Goal: Information Seeking & Learning: Learn about a topic

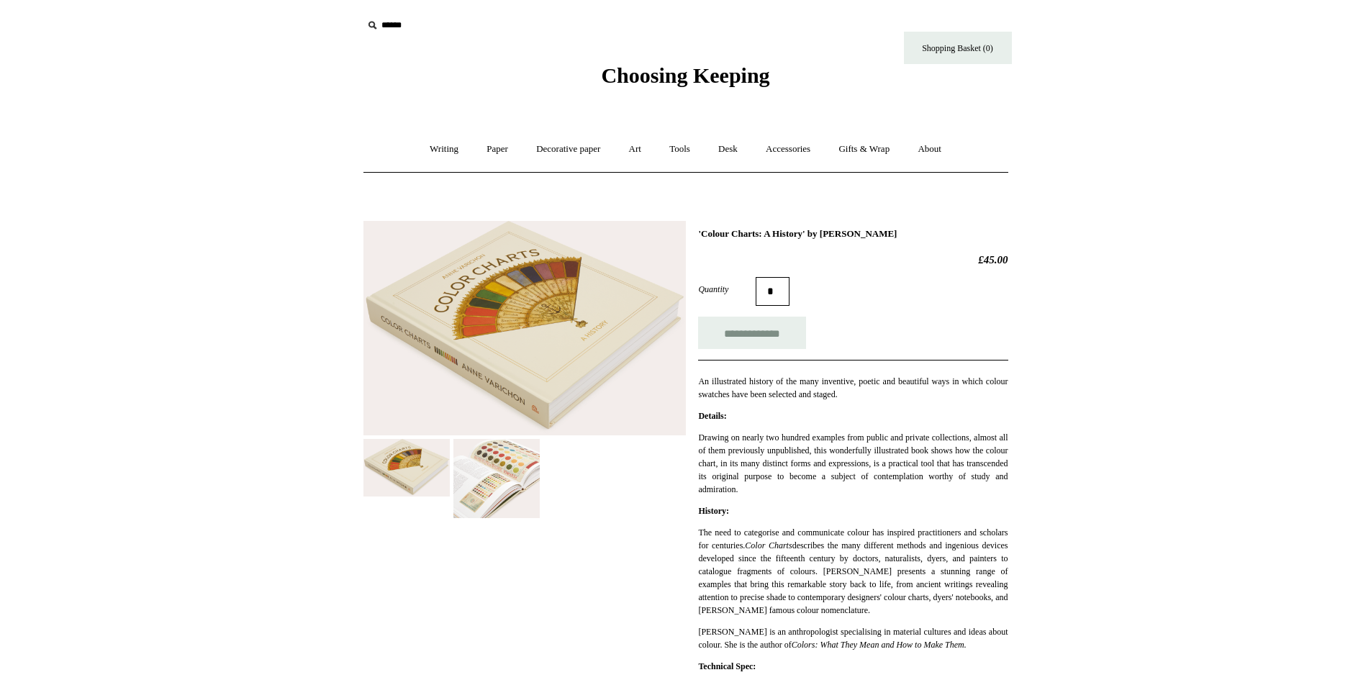
click at [494, 502] on img at bounding box center [496, 478] width 86 height 79
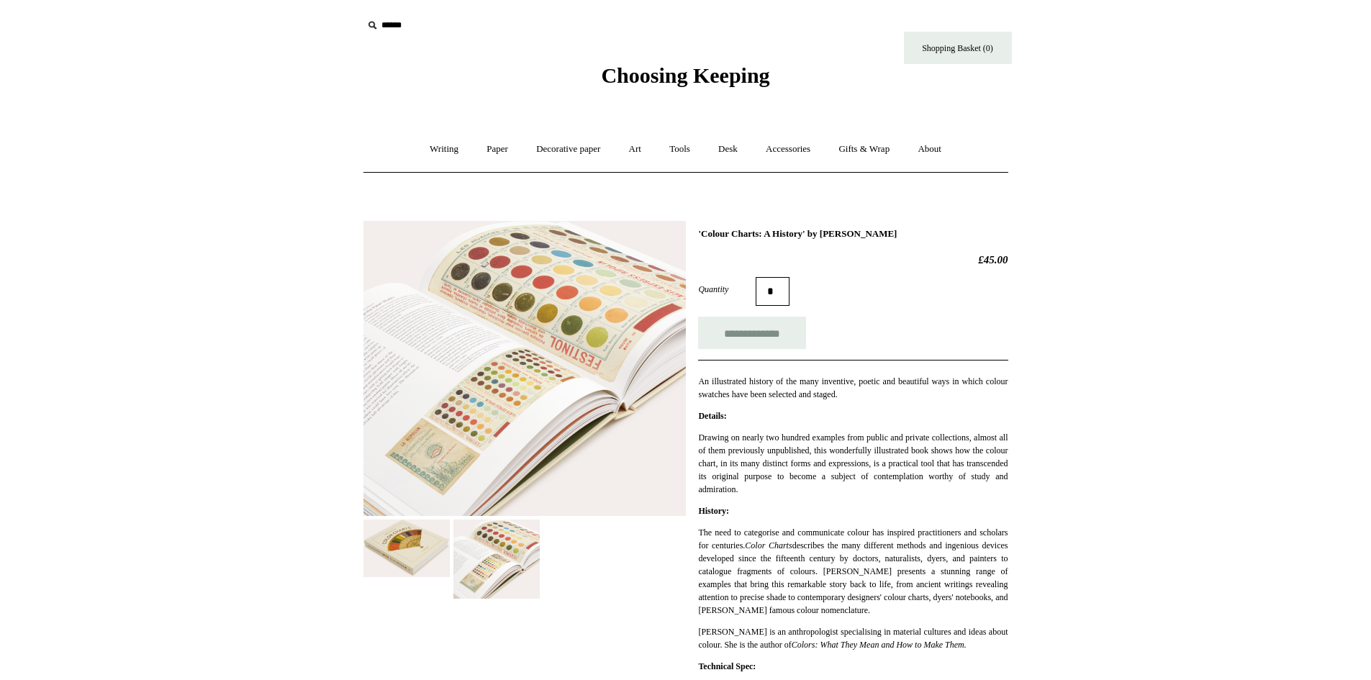
click at [504, 415] on img at bounding box center [524, 368] width 322 height 295
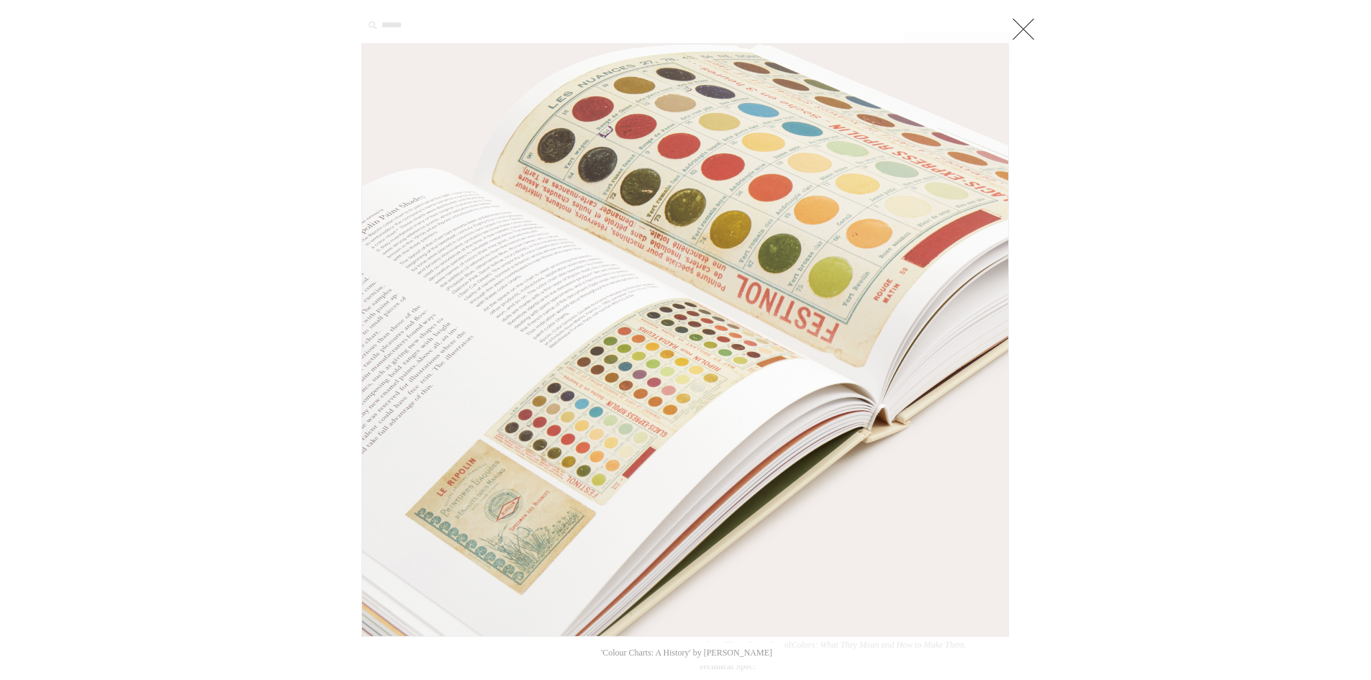
click at [1033, 26] on link at bounding box center [1023, 28] width 29 height 29
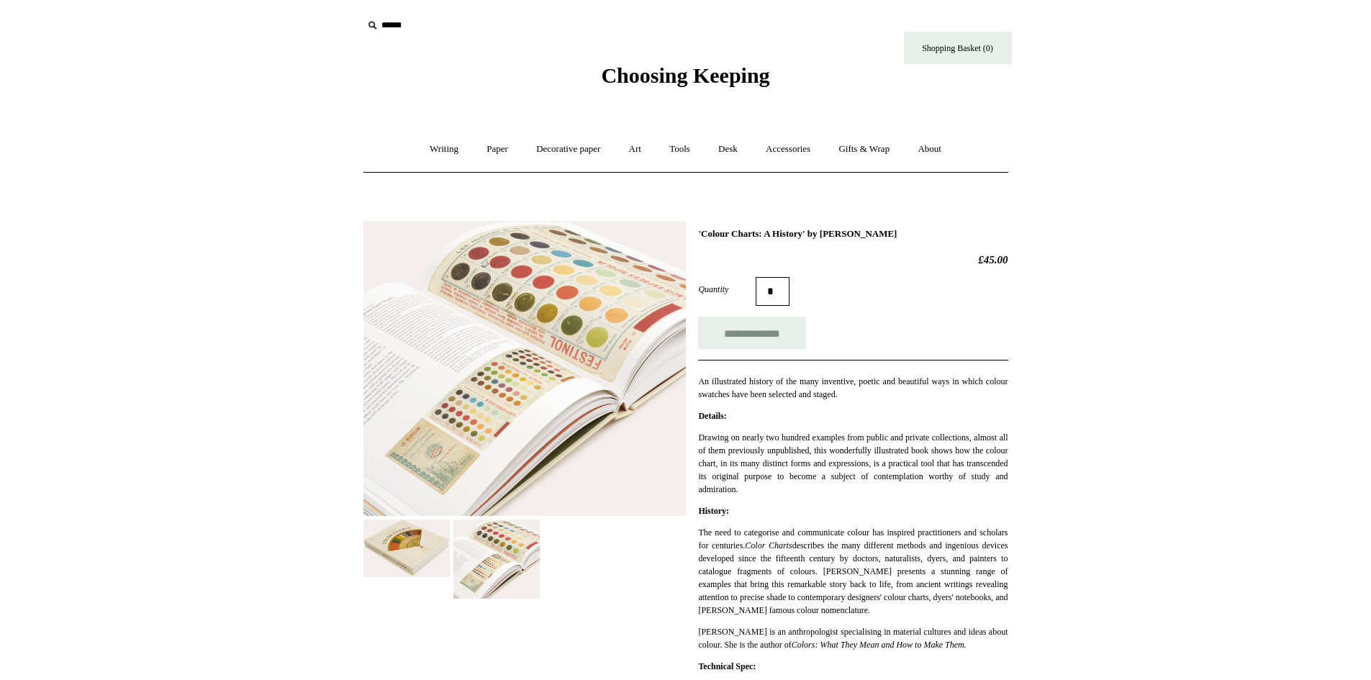
drag, startPoint x: 964, startPoint y: 258, endPoint x: 1017, endPoint y: 255, distance: 53.3
click at [1017, 255] on div "**********" at bounding box center [686, 603] width 720 height 786
copy h2 "£45.00"
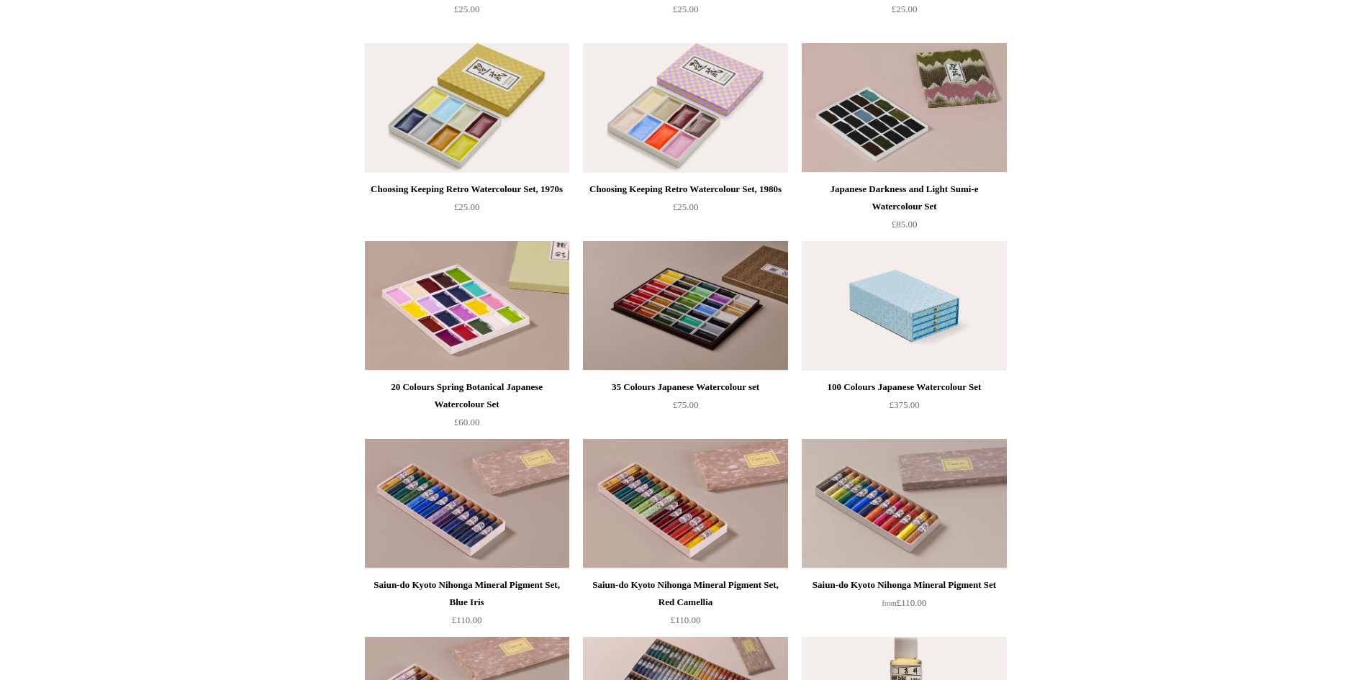
scroll to position [1439, 0]
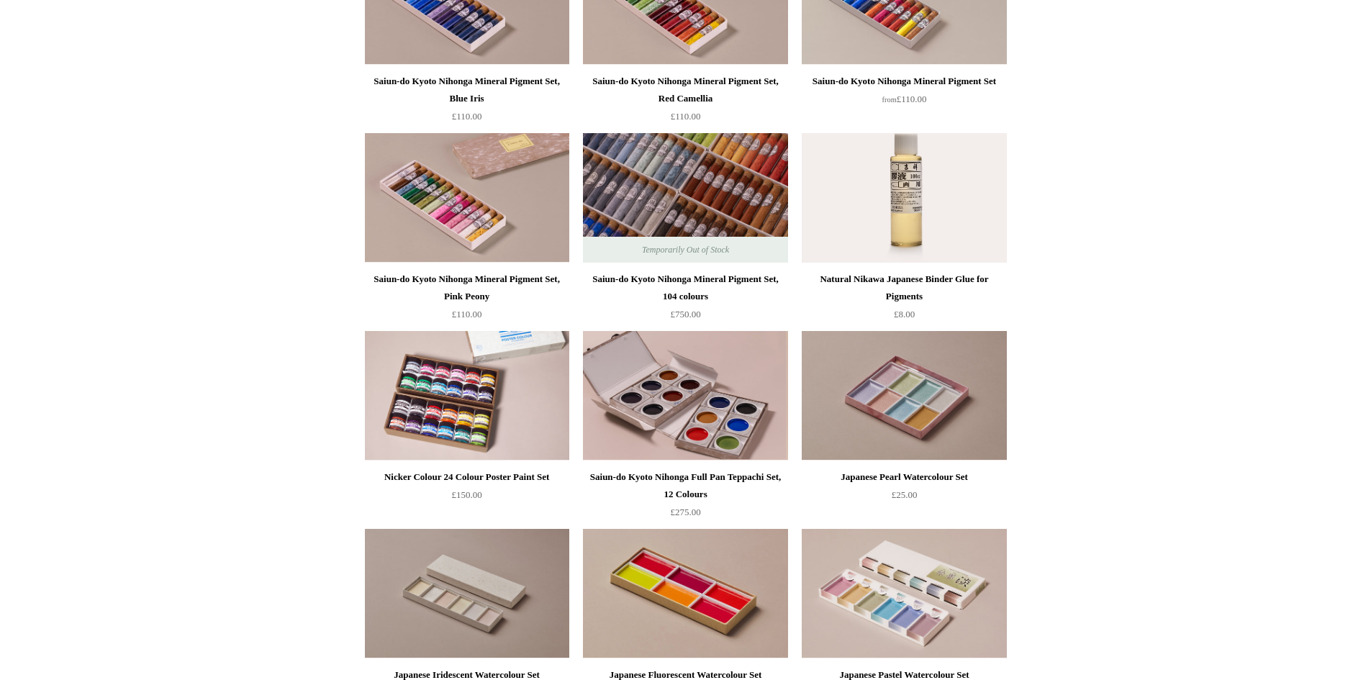
click at [626, 188] on img at bounding box center [685, 198] width 204 height 130
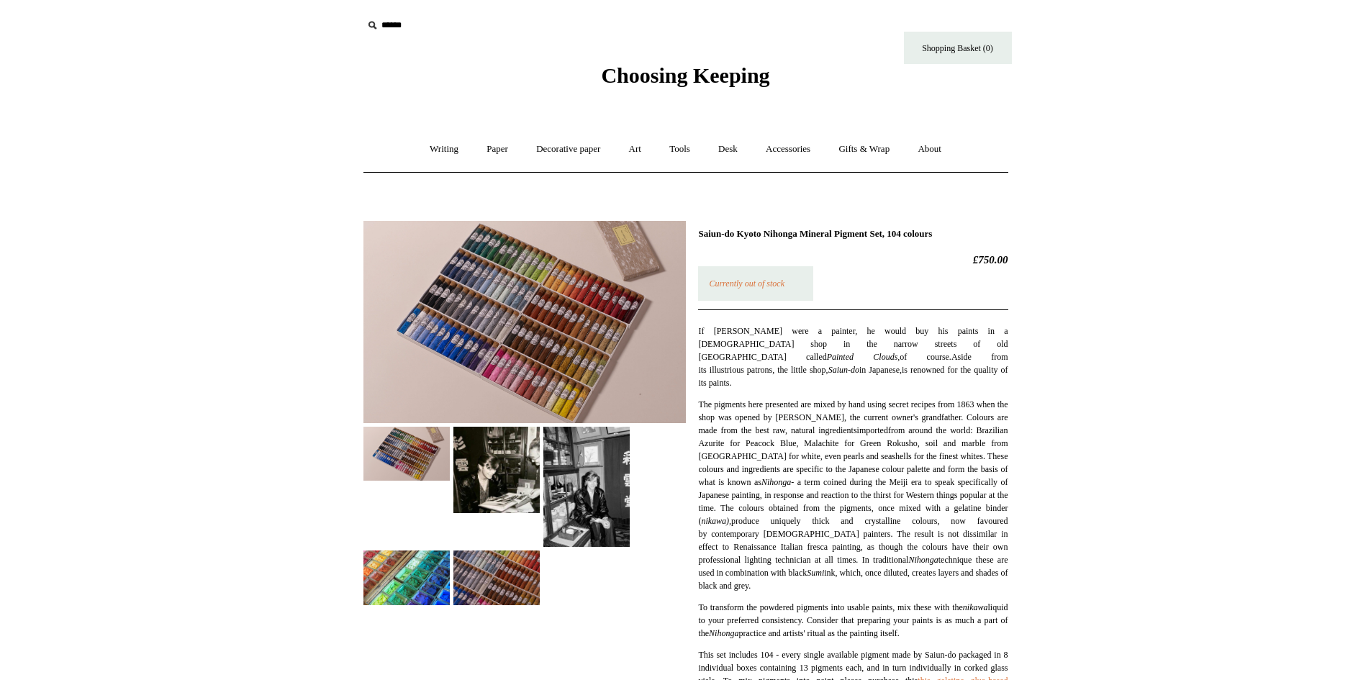
drag, startPoint x: 702, startPoint y: 234, endPoint x: 1006, endPoint y: 226, distance: 304.5
click at [1006, 226] on div "Saiun-do Kyoto Nihonga Mineral Pigment Set, 104 colours £750.00 Currently out o…" at bounding box center [685, 580] width 645 height 740
copy h1 "aiun-do Kyoto Nihonga Mineral Pigment Set, 104 colours"
